Goal: Communication & Community: Ask a question

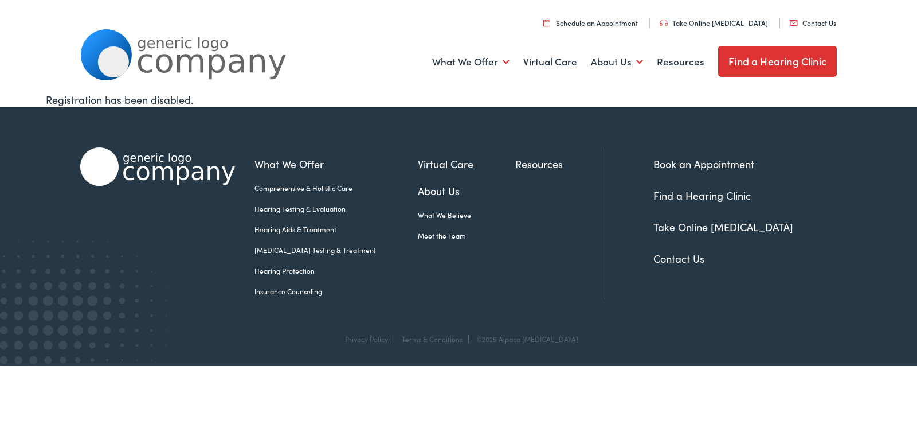
click at [790, 18] on link "Contact Us" at bounding box center [813, 23] width 46 height 10
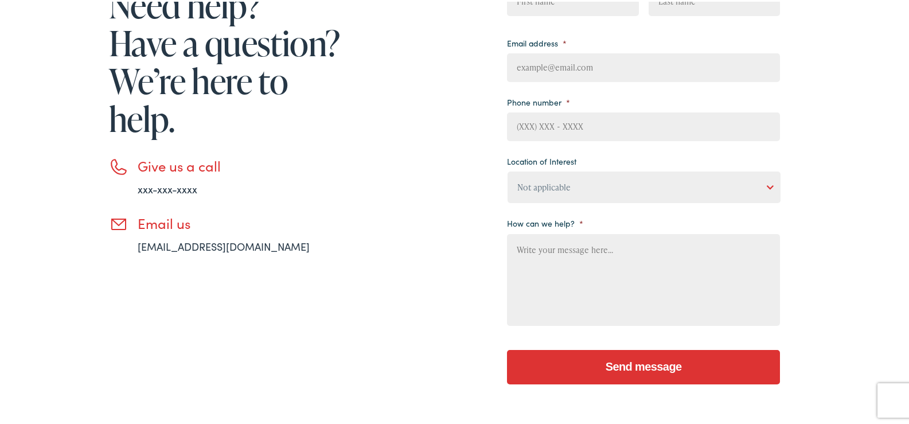
scroll to position [287, 0]
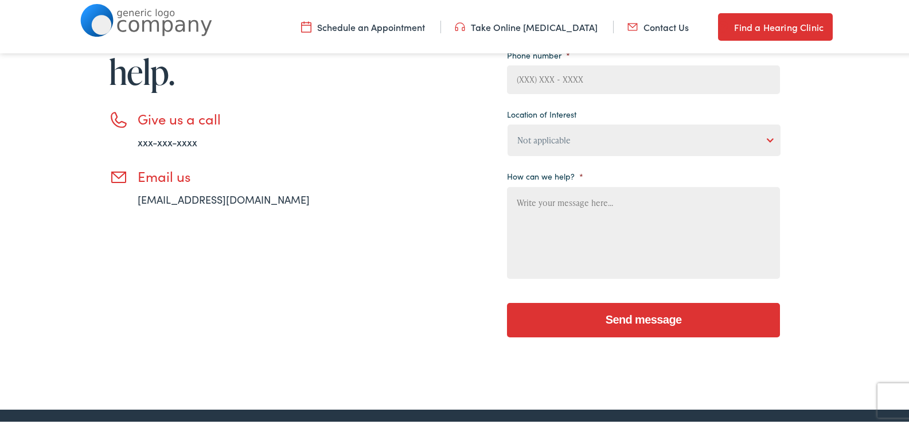
drag, startPoint x: 578, startPoint y: 216, endPoint x: 550, endPoint y: 141, distance: 79.7
click at [563, 196] on textarea "How can we help? *" at bounding box center [643, 231] width 273 height 92
paste textarea "Get A Wikipedia Page For Yourself Or For Your Company."
type textarea "Get A Wikipedia Page For Yourself Or For Your Company."
drag, startPoint x: 548, startPoint y: 90, endPoint x: 553, endPoint y: 96, distance: 8.1
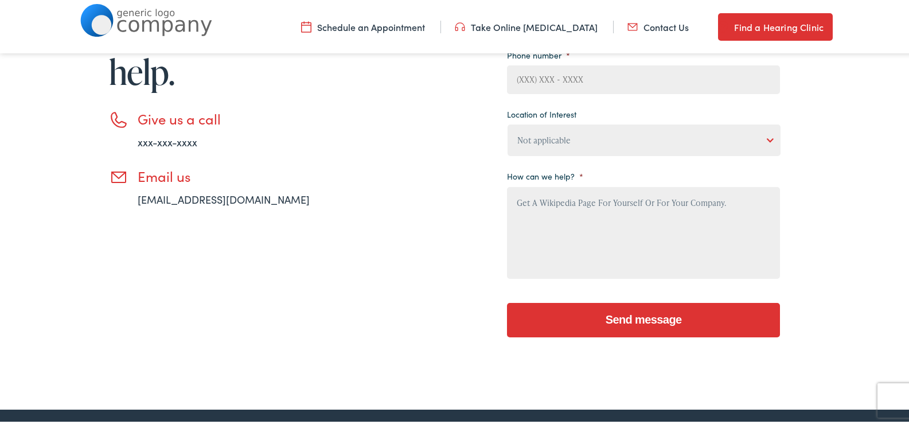
click at [553, 96] on ul "Your name * First Last Email address * Phone number * Location of Interest Not …" at bounding box center [643, 99] width 273 height 362
type input "8149805065"
type input "[PERSON_NAME]"
type input "[EMAIL_ADDRESS][DOMAIN_NAME]"
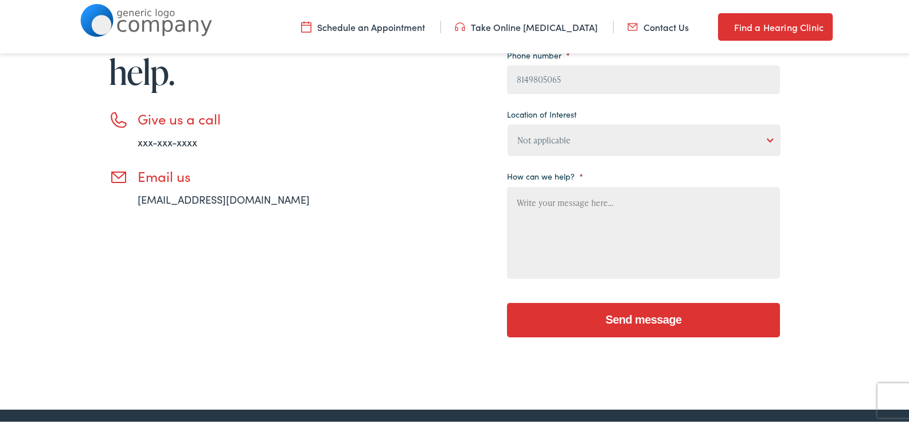
drag, startPoint x: 540, startPoint y: 139, endPoint x: 540, endPoint y: 151, distance: 12.1
click at [540, 139] on select "Not applicable [PERSON_NAME] [MEDICAL_DATA], Seguin Estes [MEDICAL_DATA], San […" at bounding box center [643, 139] width 273 height 32
select select "[PERSON_NAME] [MEDICAL_DATA], [GEOGRAPHIC_DATA]"
click at [507, 123] on select "Not applicable [PERSON_NAME] [MEDICAL_DATA], Seguin Estes [MEDICAL_DATA], San […" at bounding box center [643, 139] width 273 height 32
click at [534, 200] on textarea "How can we help? *" at bounding box center [643, 231] width 273 height 92
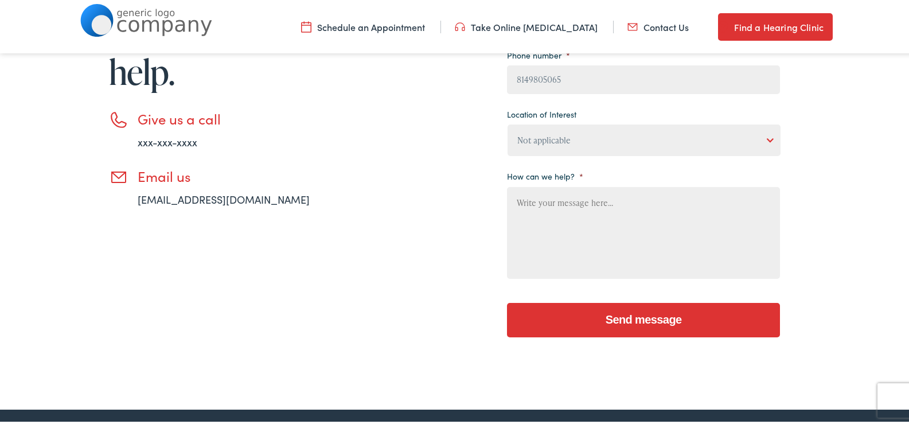
paste textarea "[GEOGRAPHIC_DATA]"
type textarea "[GEOGRAPHIC_DATA]"
click at [566, 254] on textarea "[GEOGRAPHIC_DATA]" at bounding box center [643, 231] width 273 height 92
paste textarea "Wikipedia is considered to be the World’s most significant tool for reference m…"
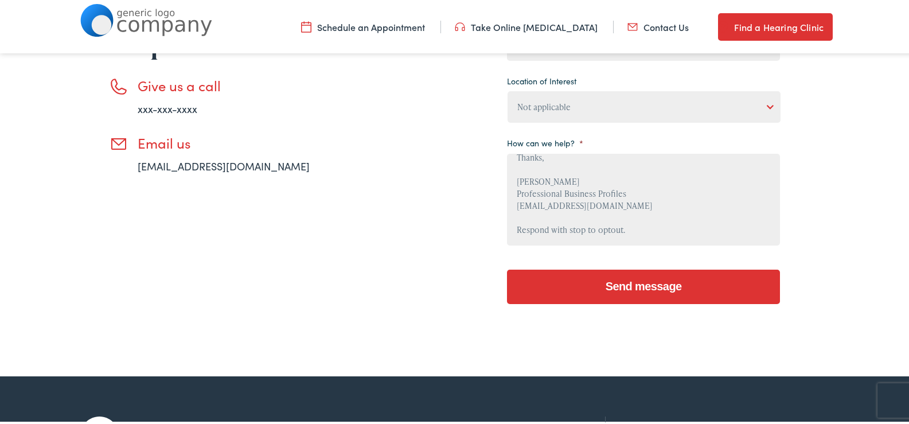
scroll to position [529, 0]
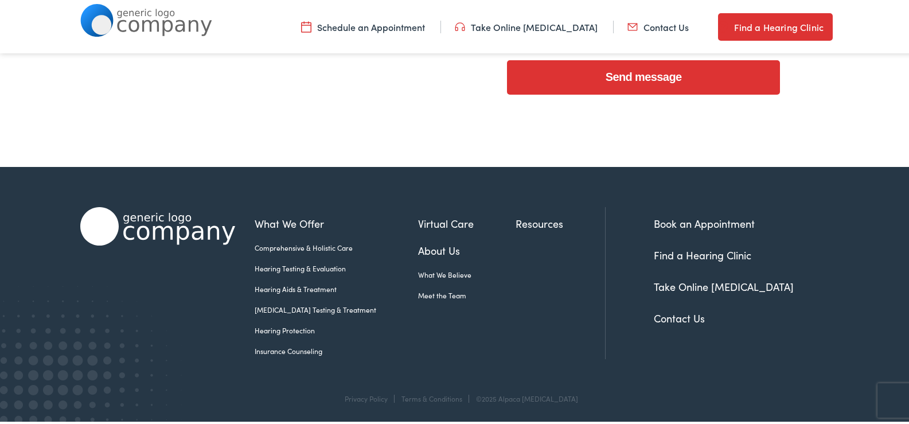
click at [647, 83] on input "Send message" at bounding box center [643, 75] width 273 height 34
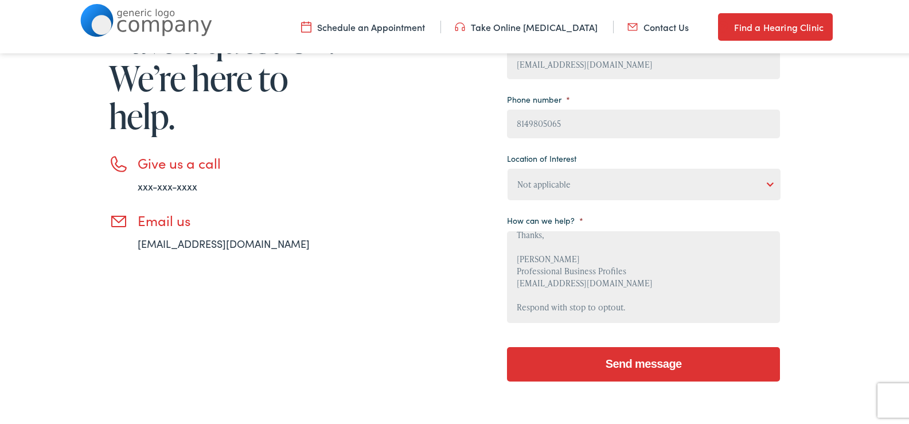
click at [594, 351] on input "Send message" at bounding box center [643, 362] width 273 height 34
click at [594, 355] on input "Send message" at bounding box center [643, 362] width 273 height 34
drag, startPoint x: 570, startPoint y: 299, endPoint x: 562, endPoint y: 290, distance: 12.2
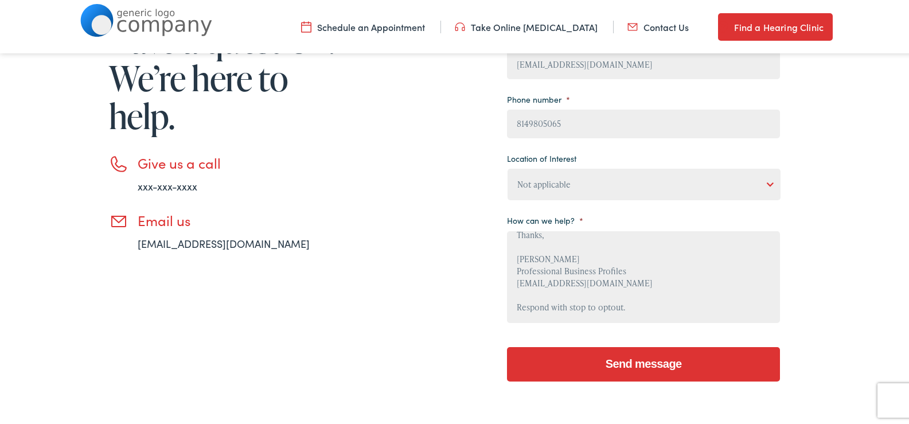
click at [569, 299] on textarea "Wikipedia is considered to be the World’s most significant tool for reference m…" at bounding box center [643, 275] width 273 height 92
click at [562, 290] on textarea "Wikipedia is considered to be the World’s most significant tool for reference m…" at bounding box center [643, 275] width 273 height 92
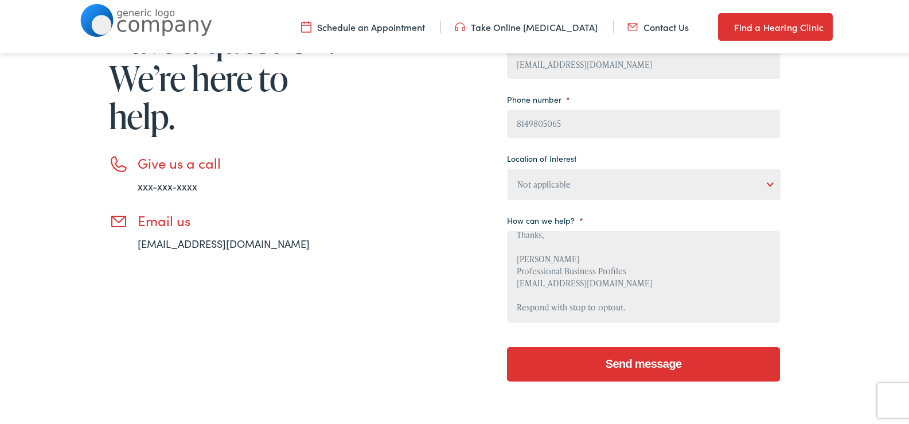
click at [562, 290] on textarea "Wikipedia is considered to be the World’s most significant tool for reference m…" at bounding box center [643, 275] width 273 height 92
type textarea "Wikipedia is considered to be the World’s most significant tool for reference m…"
drag, startPoint x: 583, startPoint y: 362, endPoint x: 575, endPoint y: 355, distance: 10.6
click at [584, 356] on input "Send message" at bounding box center [643, 362] width 273 height 34
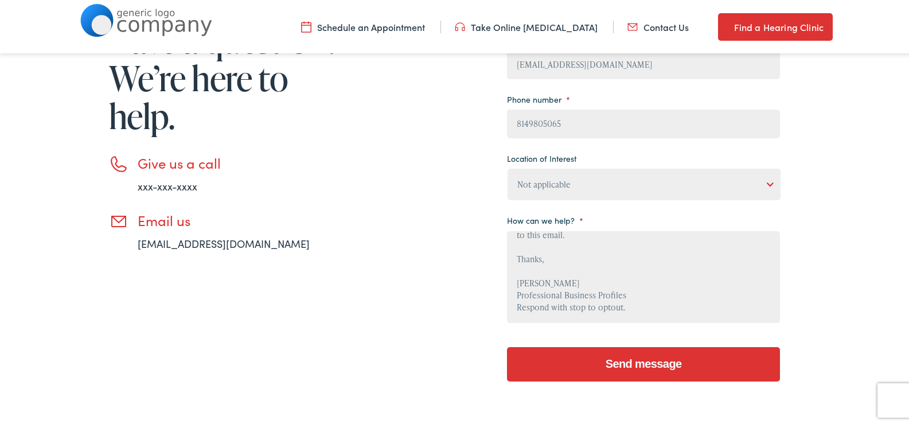
click at [550, 368] on input "Send message" at bounding box center [643, 362] width 273 height 34
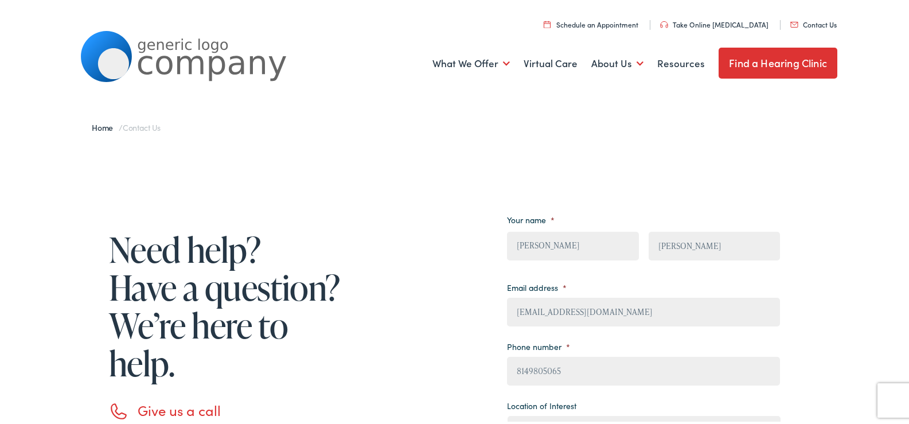
scroll to position [287, 0]
